Goal: Information Seeking & Learning: Learn about a topic

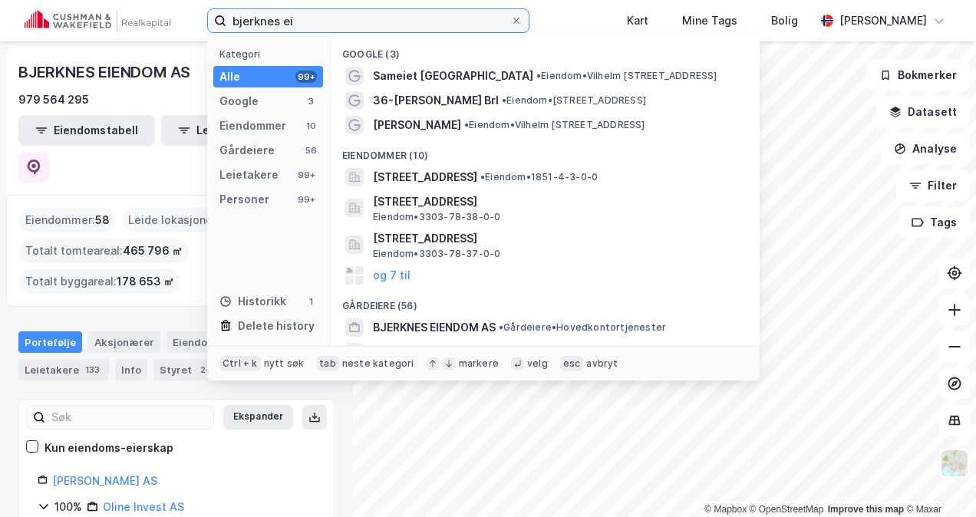
click at [310, 15] on input "bjerknes ei" at bounding box center [368, 20] width 284 height 23
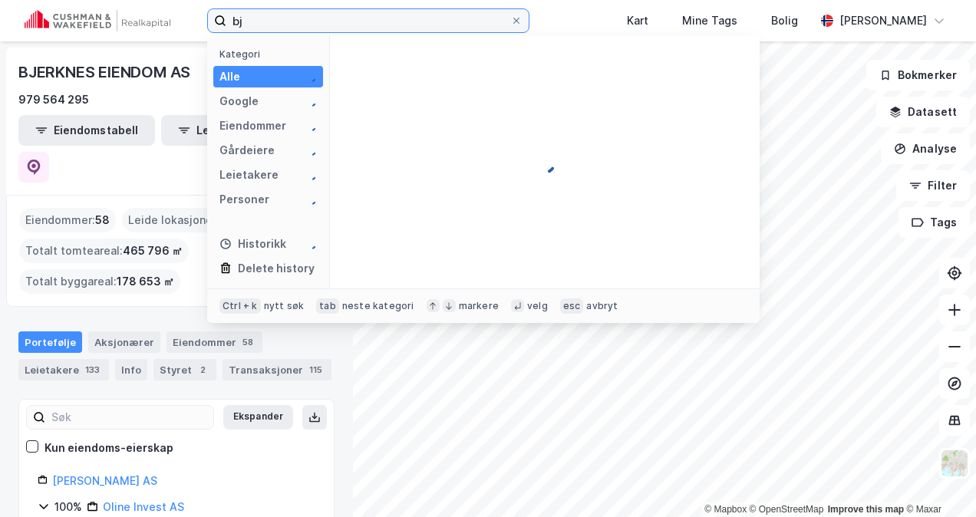
type input "b"
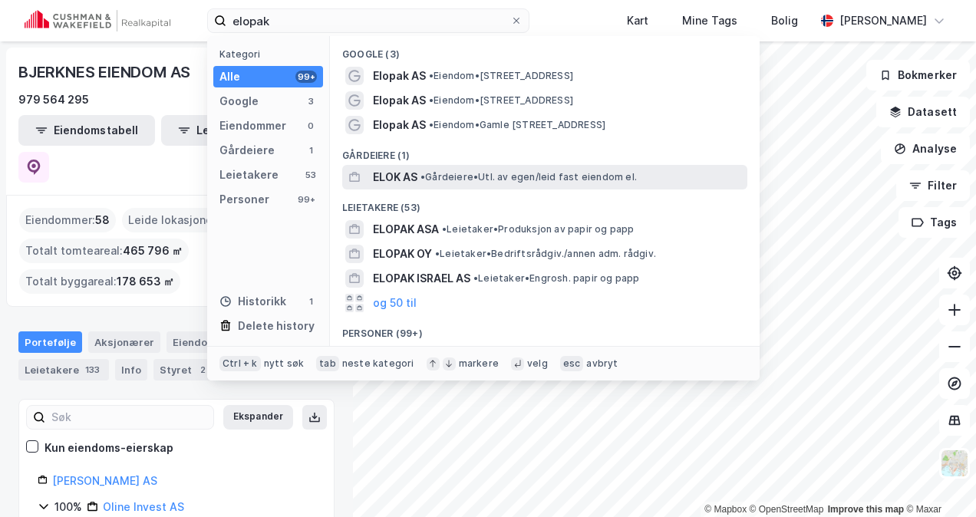
click at [398, 178] on span "ELOK AS" at bounding box center [395, 177] width 45 height 18
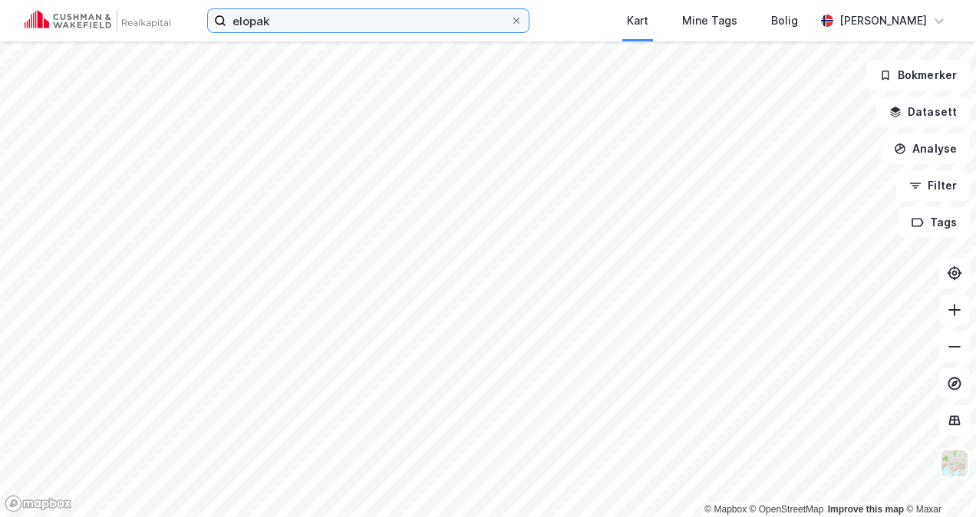
click at [289, 21] on input "elopak" at bounding box center [368, 20] width 284 height 23
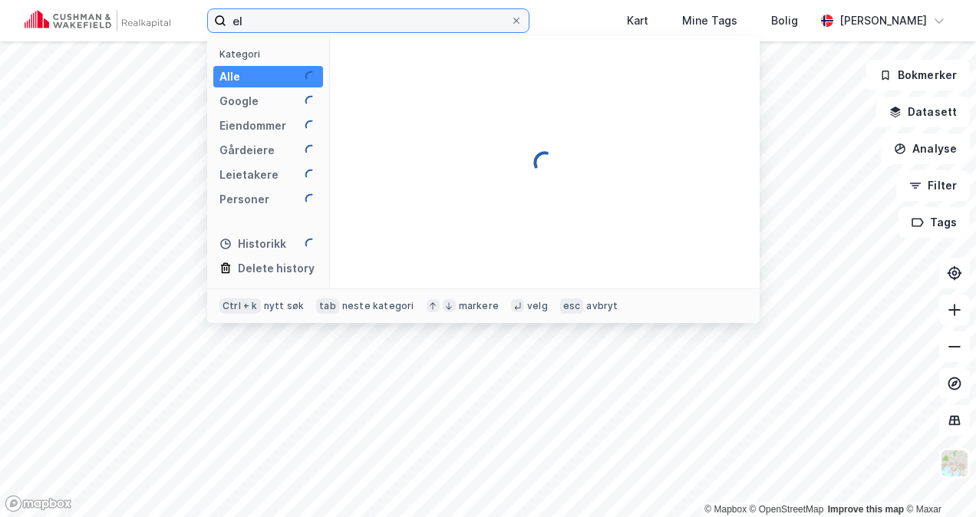
type input "e"
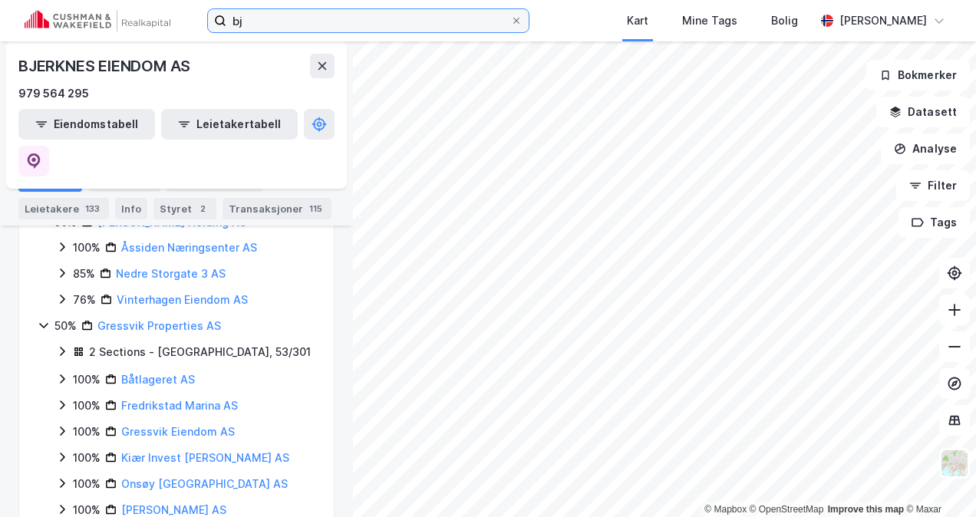
scroll to position [338, 0]
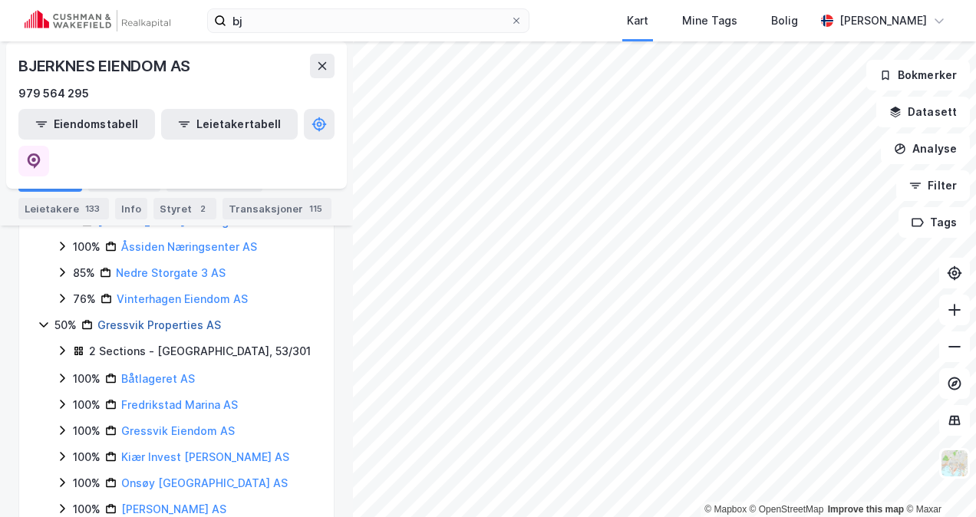
click at [144, 319] on link "Gressvik Properties AS" at bounding box center [159, 325] width 124 height 13
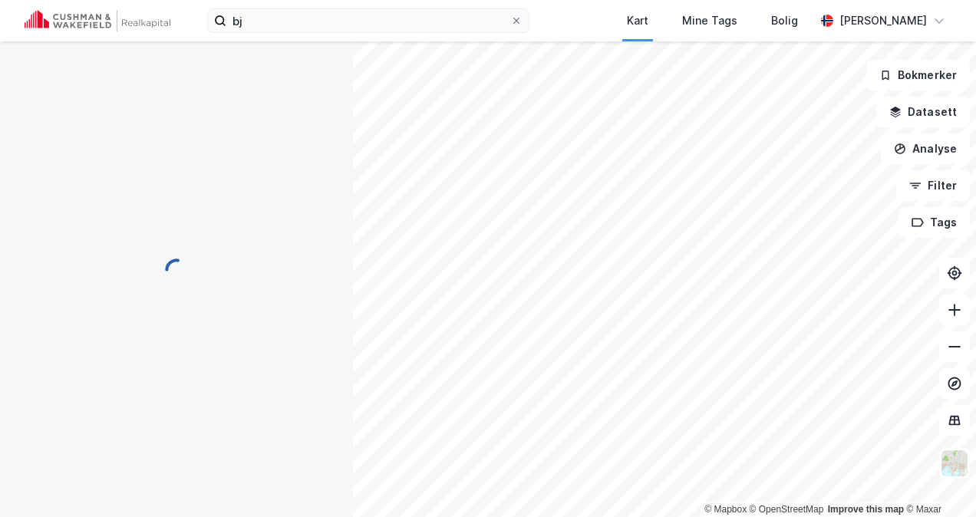
scroll to position [0, 0]
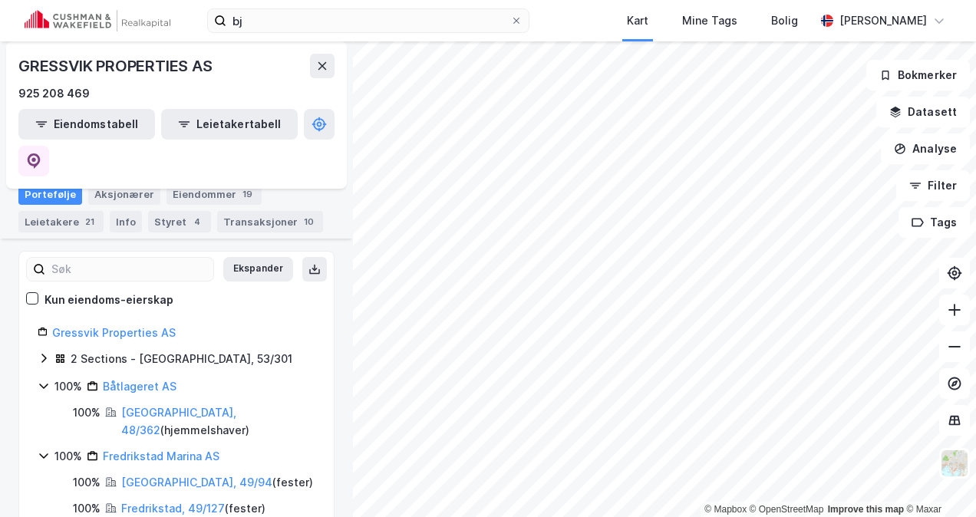
scroll to position [175, 0]
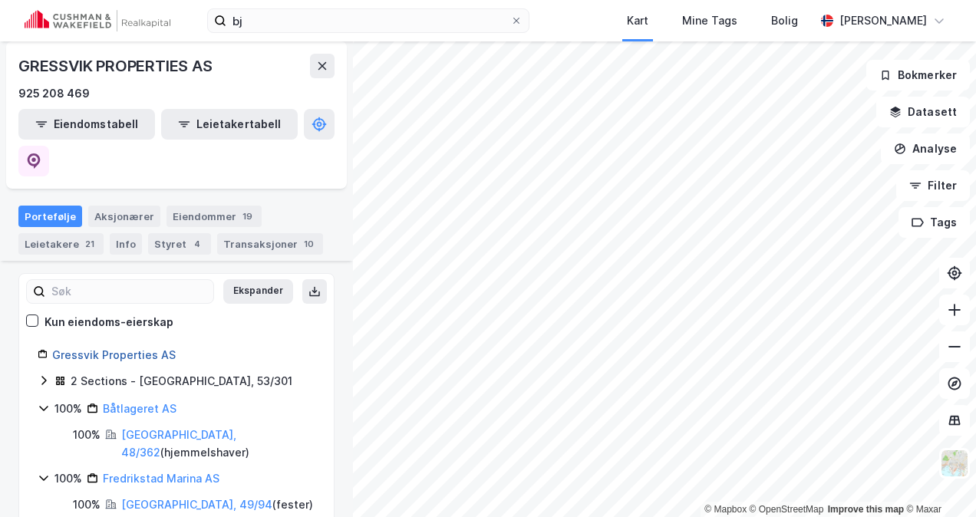
click at [111, 348] on link "Gressvik Properties AS" at bounding box center [114, 354] width 124 height 13
click at [115, 348] on link "Gressvik Properties AS" at bounding box center [114, 354] width 124 height 13
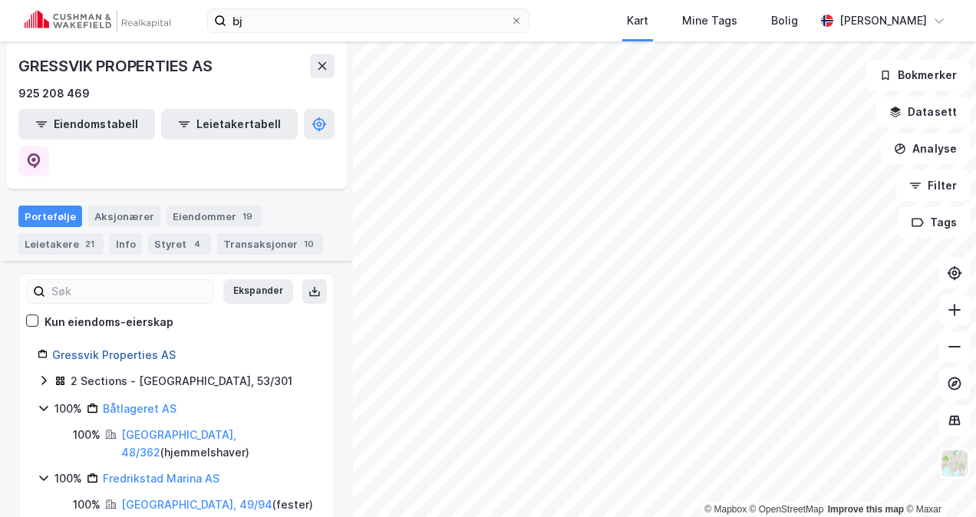
click at [115, 348] on link "Gressvik Properties AS" at bounding box center [114, 354] width 124 height 13
click at [127, 206] on div "Aksjonærer" at bounding box center [124, 216] width 72 height 21
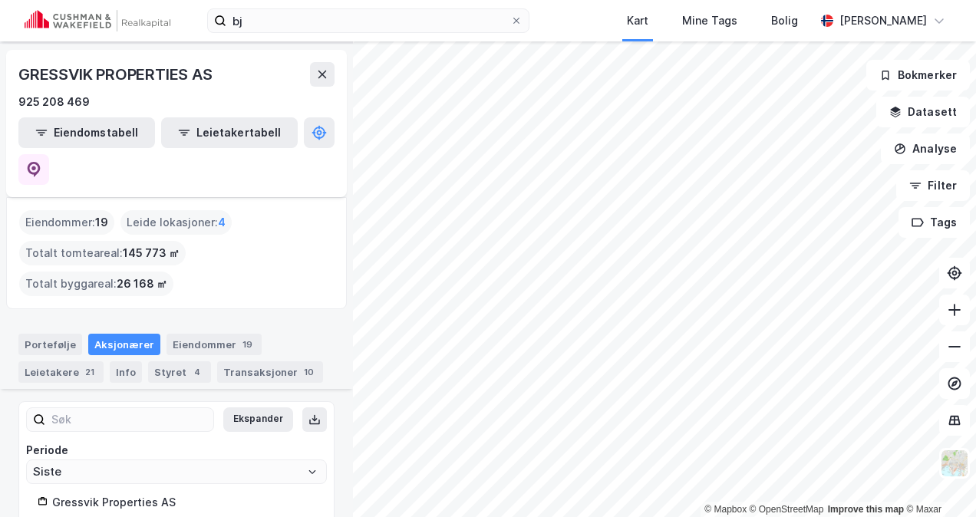
scroll to position [175, 0]
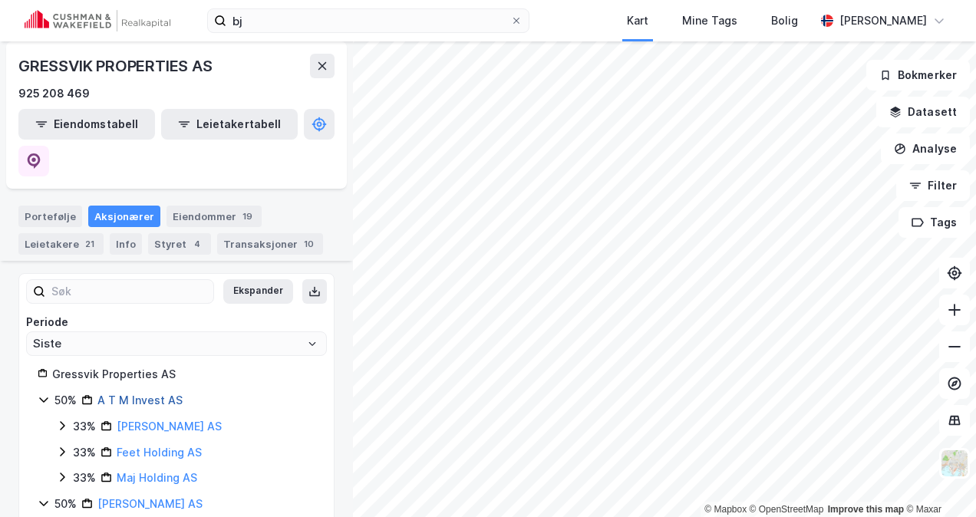
click at [140, 394] on link "A T M Invest AS" at bounding box center [139, 400] width 85 height 13
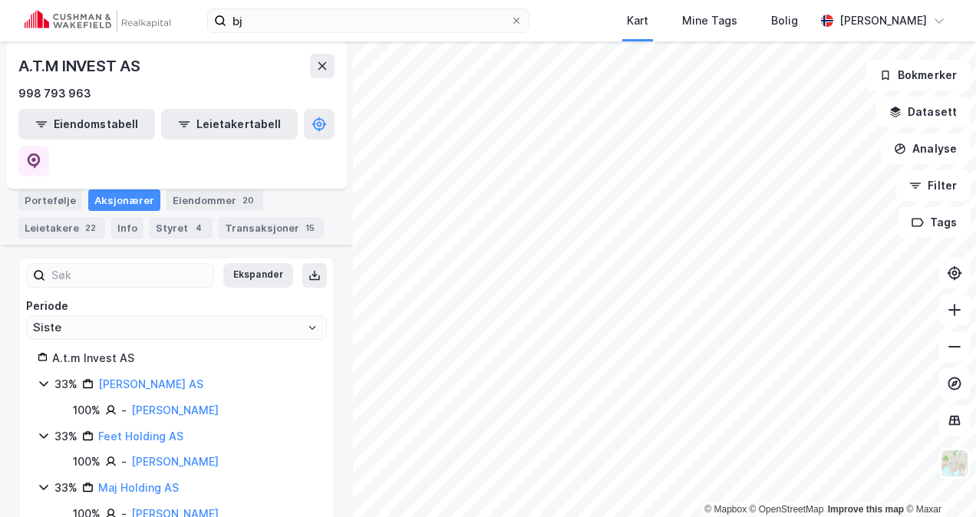
scroll to position [197, 0]
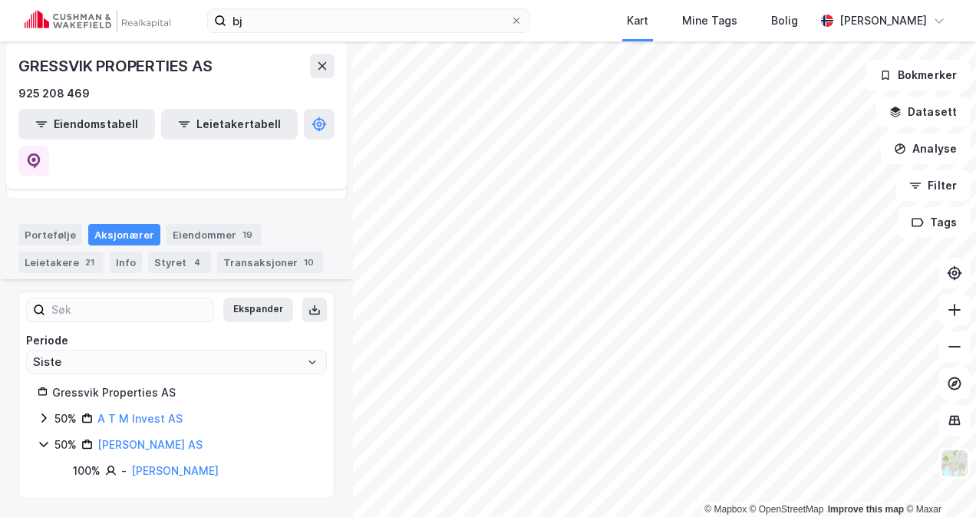
scroll to position [119, 0]
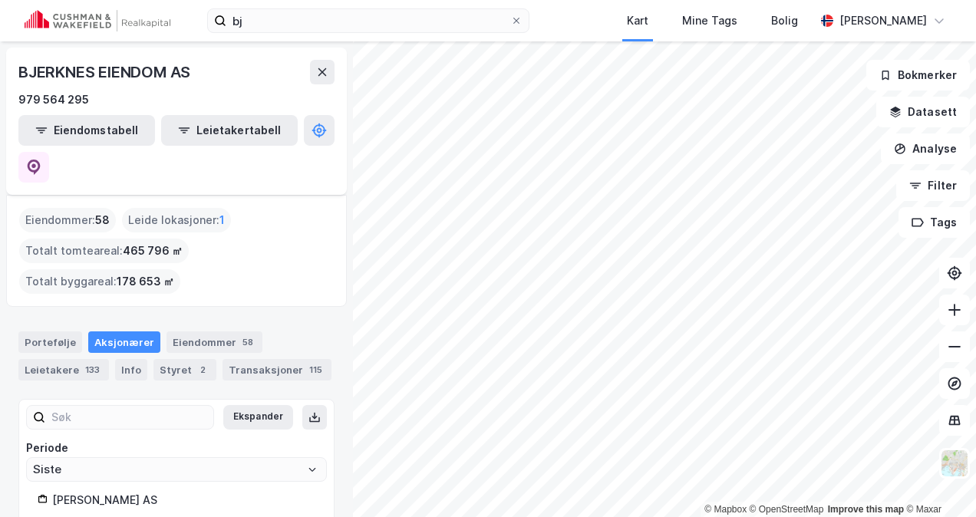
scroll to position [18, 0]
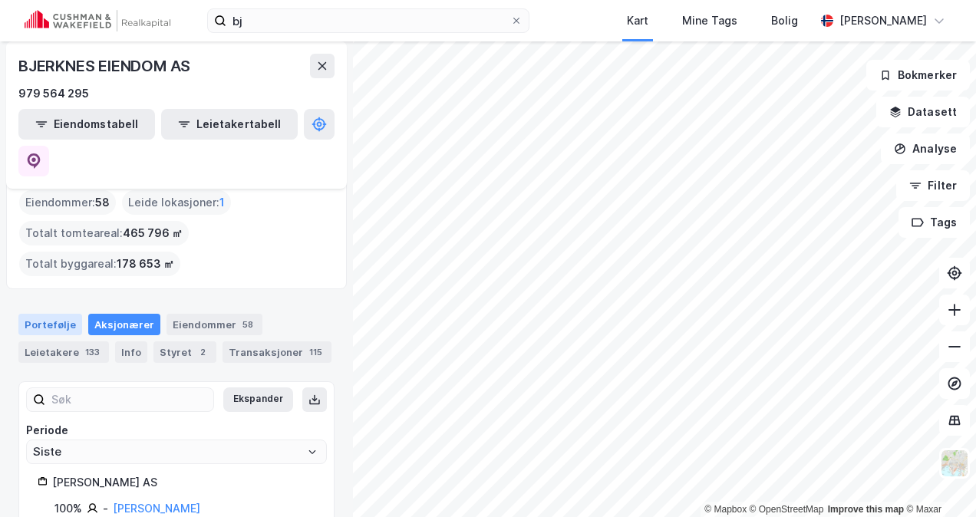
click at [54, 314] on div "Portefølje" at bounding box center [50, 324] width 64 height 21
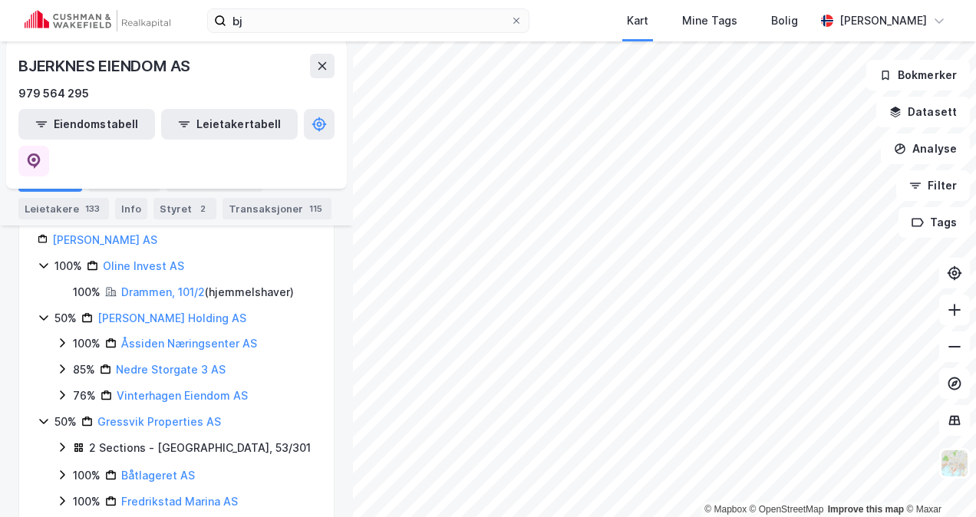
scroll to position [263, 0]
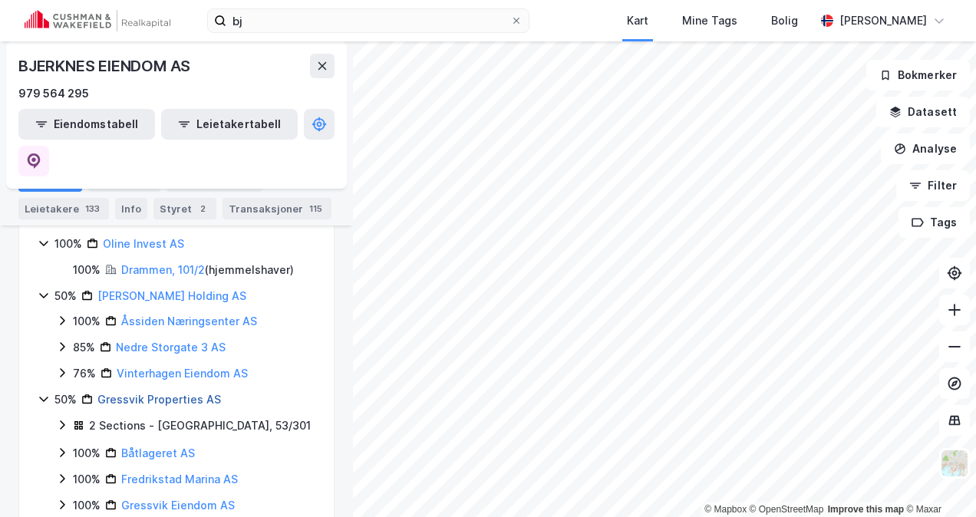
click at [177, 393] on link "Gressvik Properties AS" at bounding box center [159, 399] width 124 height 13
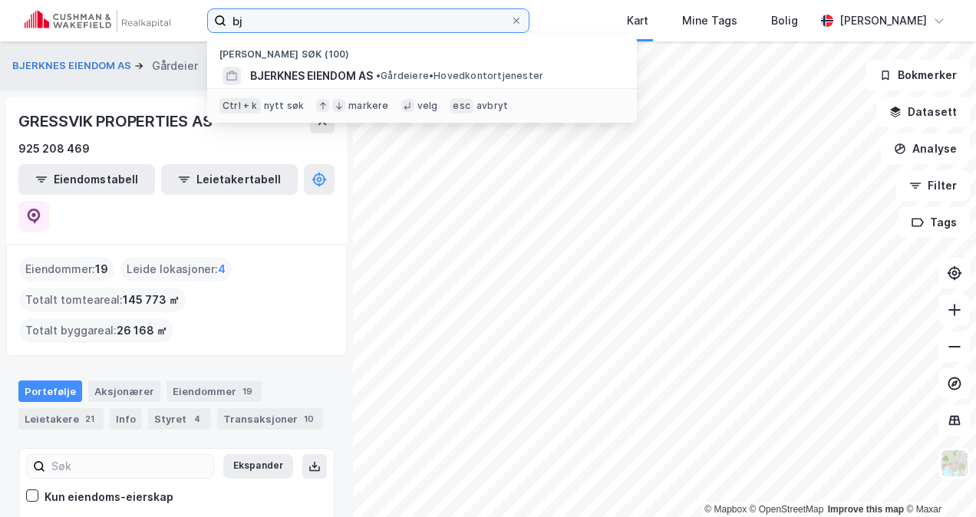
click at [256, 14] on input "bj" at bounding box center [368, 20] width 284 height 23
type input "b"
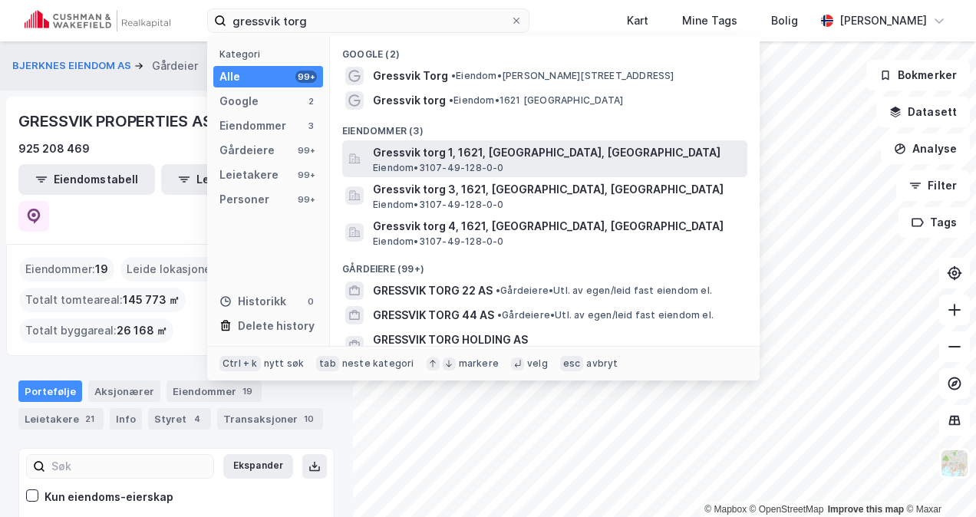
click at [475, 157] on span "Gressvik torg 1, 1621, [GEOGRAPHIC_DATA], [GEOGRAPHIC_DATA]" at bounding box center [557, 153] width 368 height 18
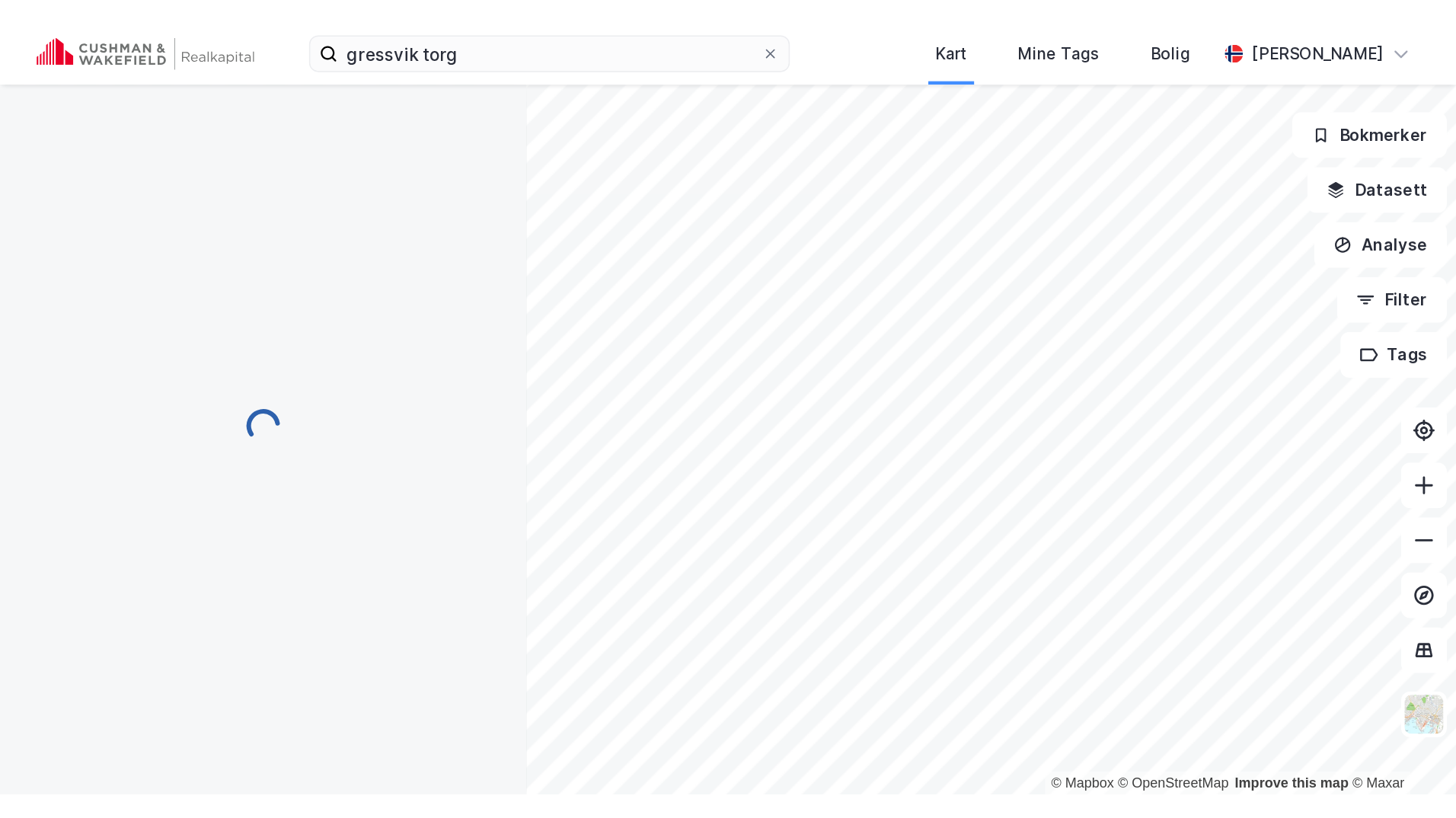
scroll to position [1, 0]
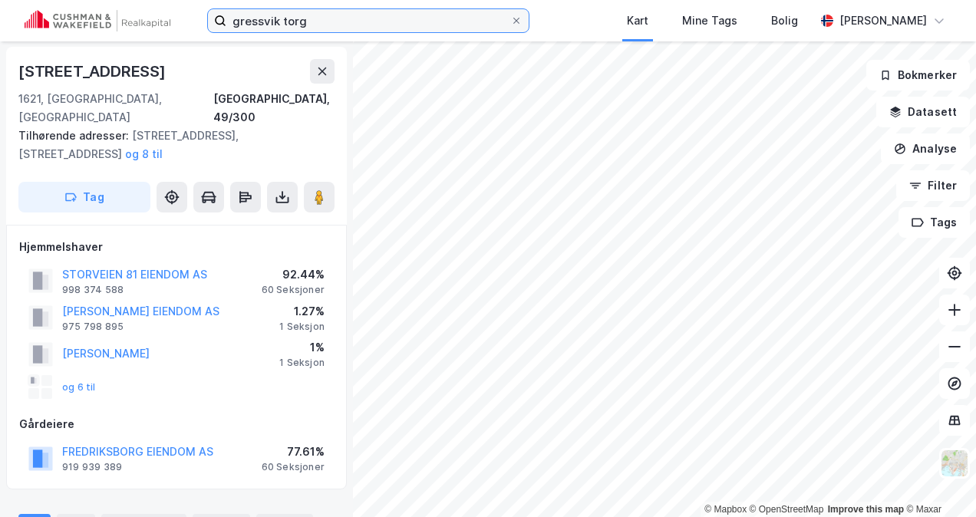
click at [319, 19] on input "gressvik torg" at bounding box center [368, 20] width 284 height 23
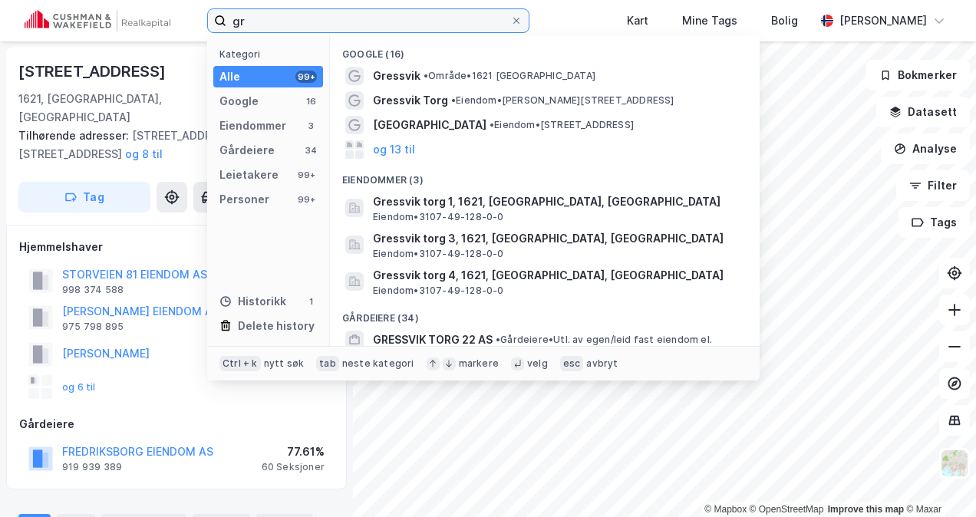
type input "g"
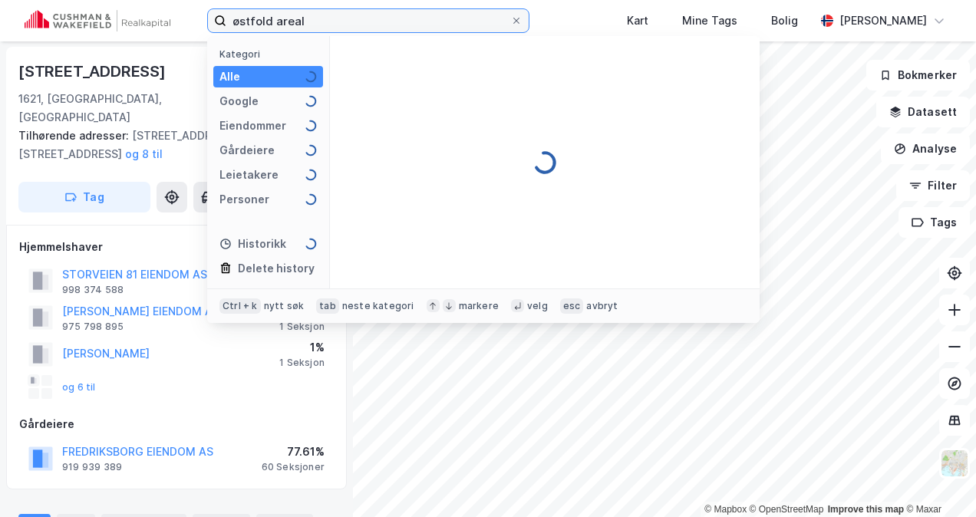
type input "østfold areal"
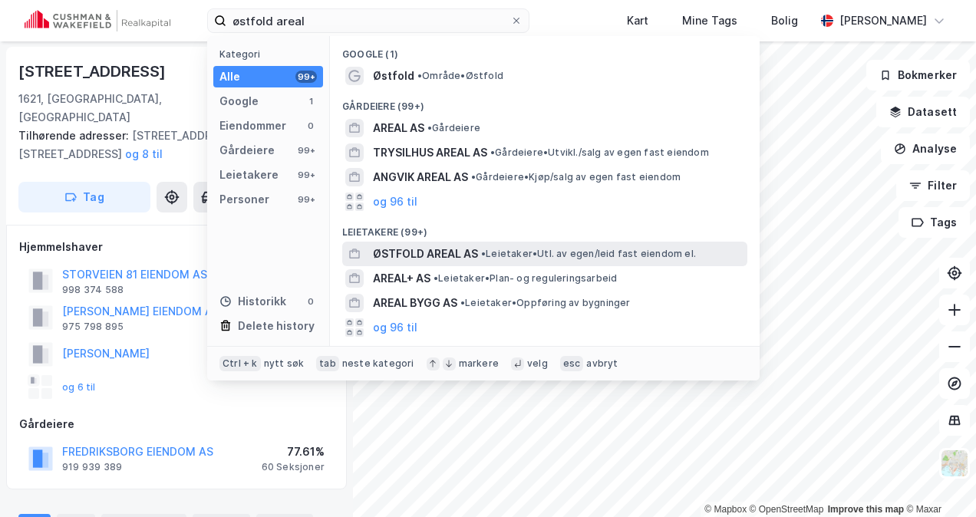
click at [431, 249] on span "ØSTFOLD AREAL AS" at bounding box center [425, 254] width 105 height 18
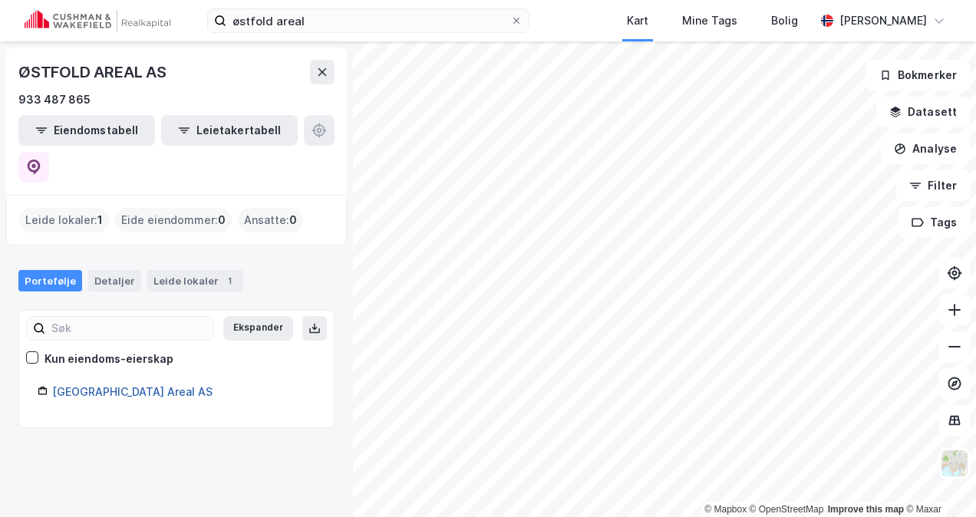
click at [105, 385] on link "[GEOGRAPHIC_DATA] Areal AS" at bounding box center [132, 391] width 160 height 13
click at [51, 270] on div "Portefølje" at bounding box center [50, 280] width 64 height 21
